Goal: Task Accomplishment & Management: Use online tool/utility

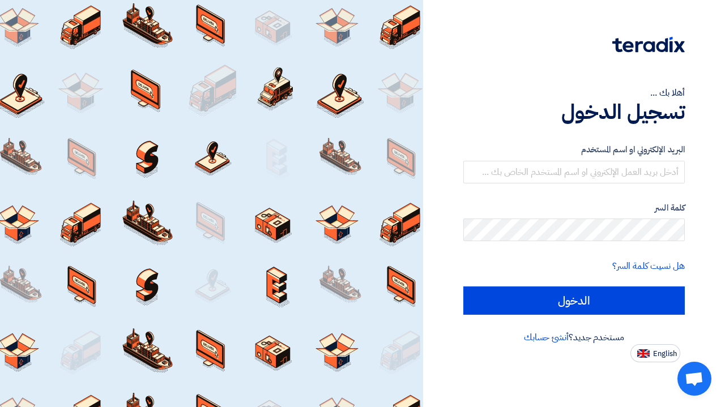
click at [650, 348] on button "English" at bounding box center [655, 353] width 50 height 18
type input "Sign in"
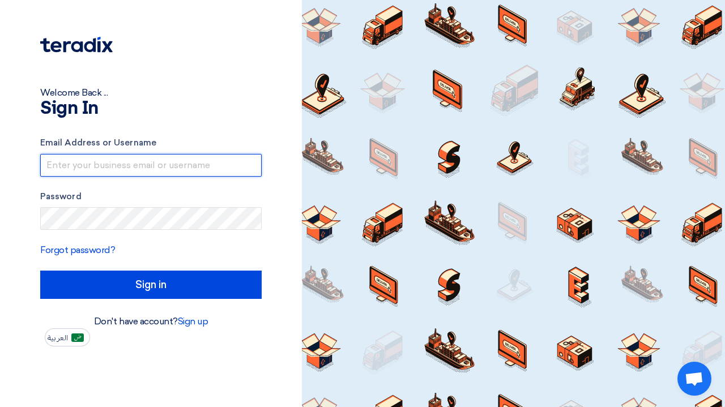
click at [89, 161] on input "text" at bounding box center [150, 165] width 221 height 23
type input "[EMAIL_ADDRESS][DOMAIN_NAME]"
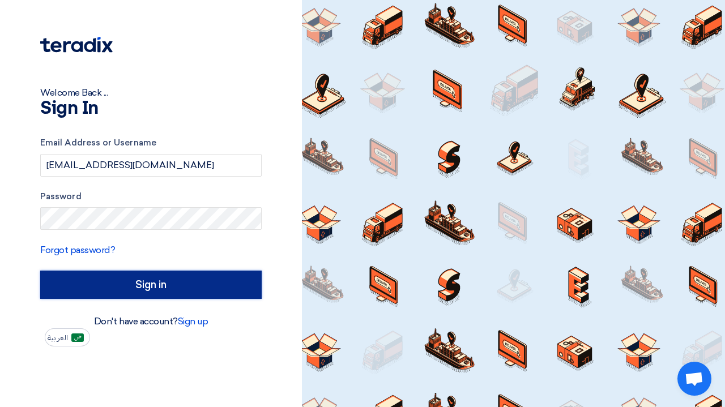
click at [196, 289] on input "Sign in" at bounding box center [150, 285] width 221 height 28
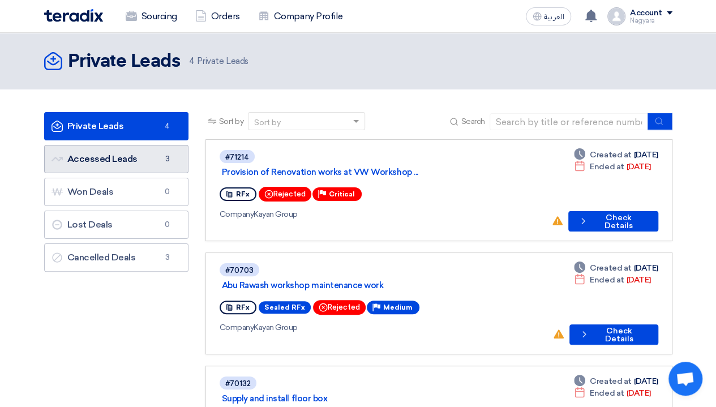
click at [132, 166] on link "Accessed Leads Accessed Leads 3" at bounding box center [116, 159] width 144 height 28
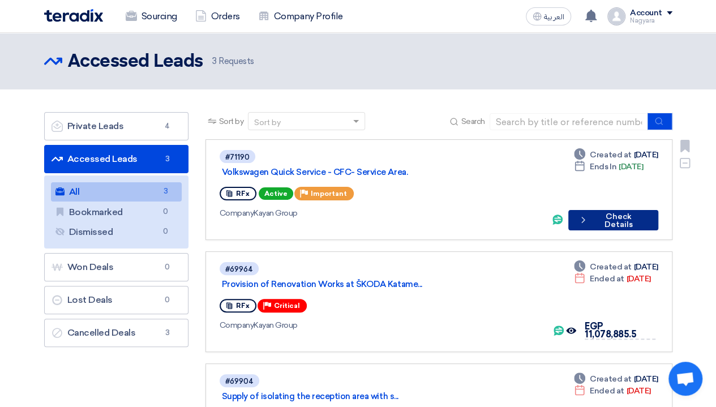
click at [582, 215] on icon "Check details" at bounding box center [583, 220] width 10 height 11
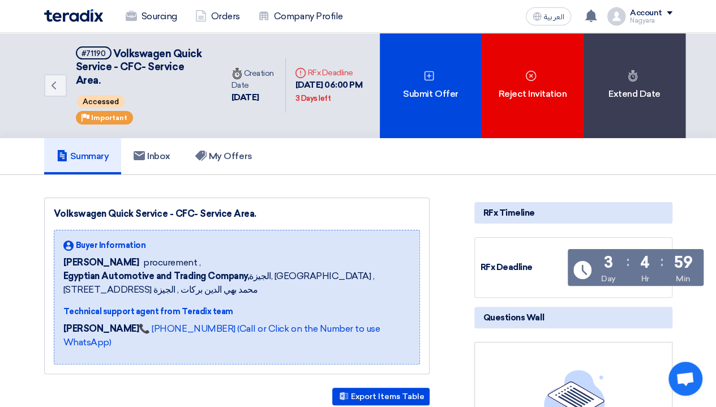
click at [151, 388] on div "Export Items Table" at bounding box center [236, 397] width 385 height 18
